Goal: Information Seeking & Learning: Learn about a topic

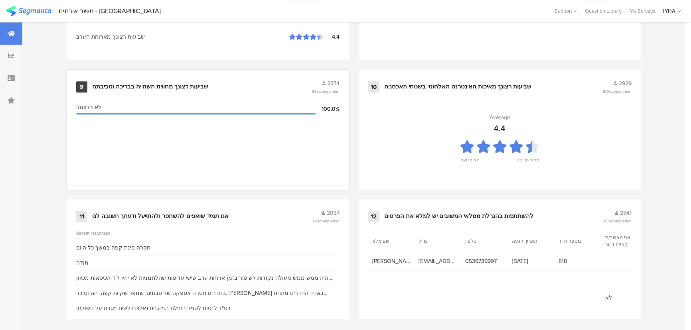
scroll to position [838, 0]
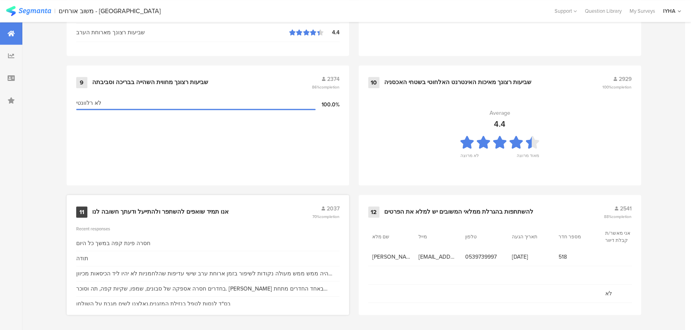
click at [157, 216] on div "11 אנו תמיד שואפים להשתפר ולהתייעל ודעתך חשובה לנו 2037 70% completion" at bounding box center [207, 212] width 263 height 15
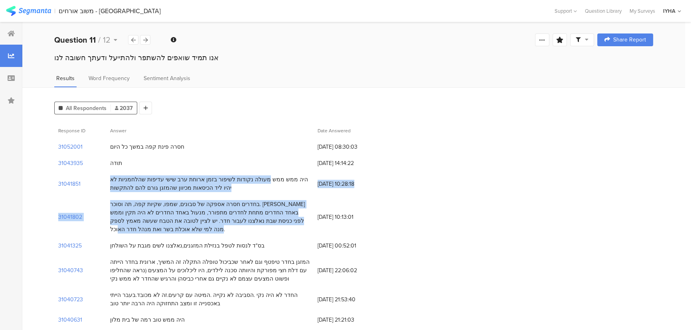
drag, startPoint x: 285, startPoint y: 180, endPoint x: 174, endPoint y: 229, distance: 121.7
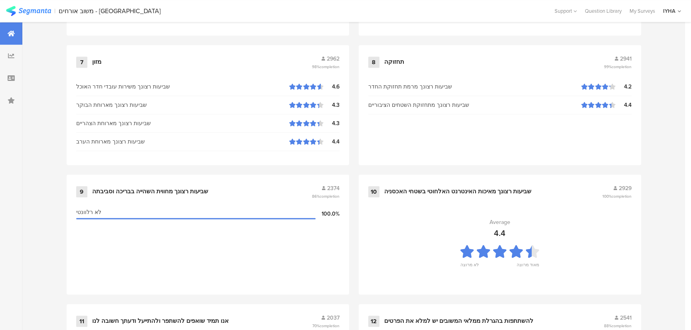
scroll to position [838, 0]
